Goal: Task Accomplishment & Management: Use online tool/utility

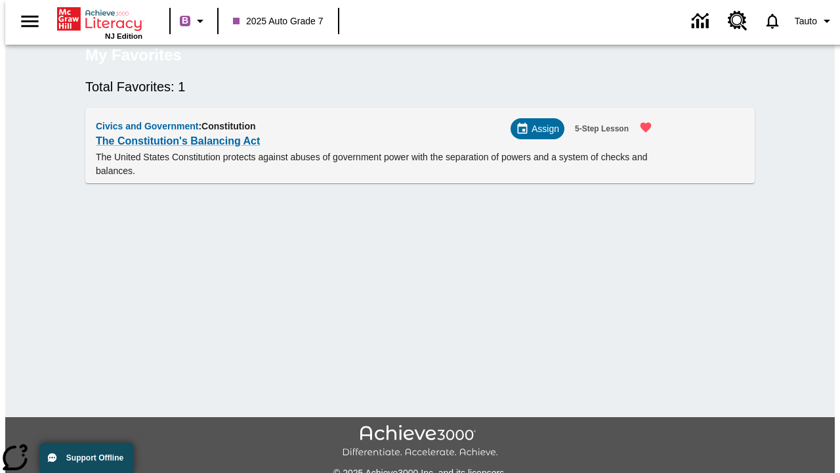
click at [543, 136] on span "Assign" at bounding box center [546, 129] width 28 height 14
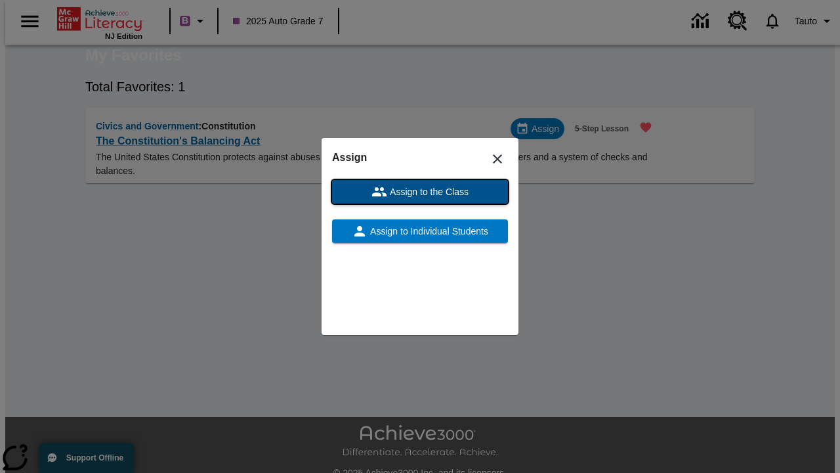
click at [420, 192] on span "Assign to the Class" at bounding box center [427, 192] width 81 height 14
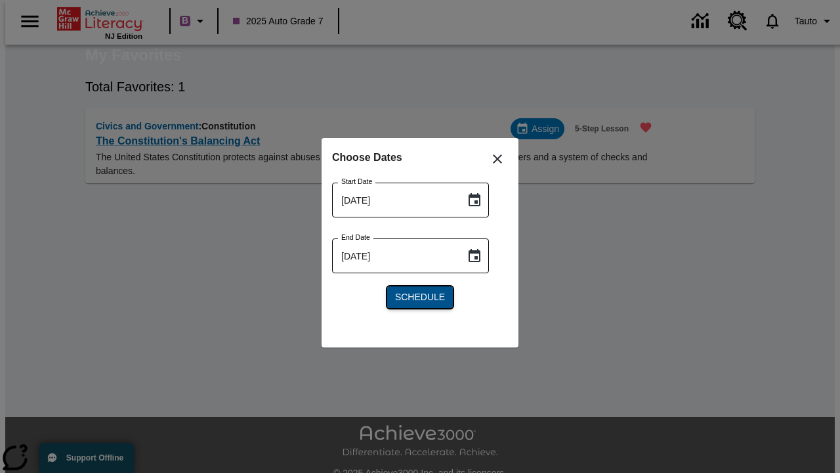
click at [420, 297] on span "Schedule" at bounding box center [420, 297] width 50 height 14
